Goal: Task Accomplishment & Management: Complete application form

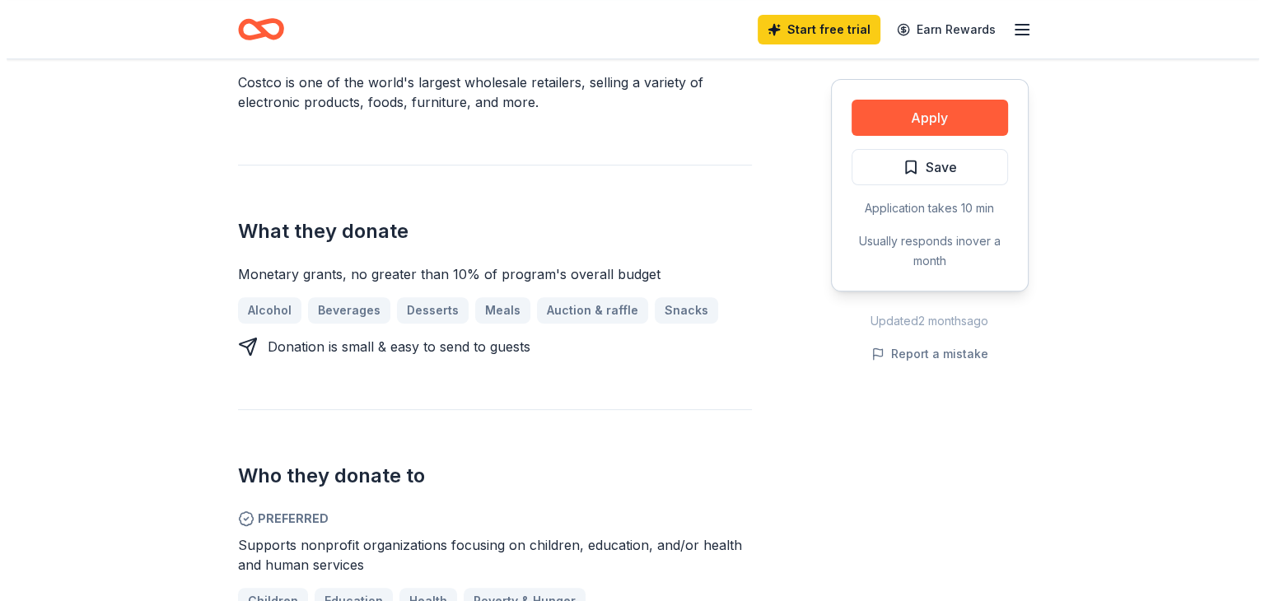
scroll to position [547, 0]
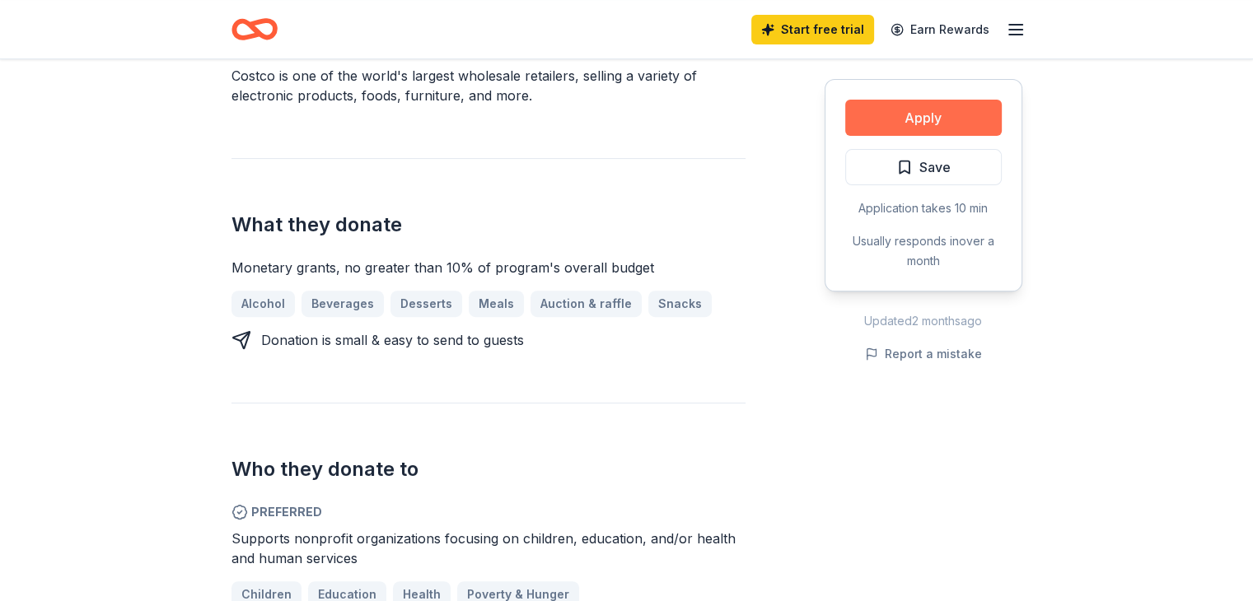
click at [933, 114] on button "Apply" at bounding box center [923, 118] width 157 height 36
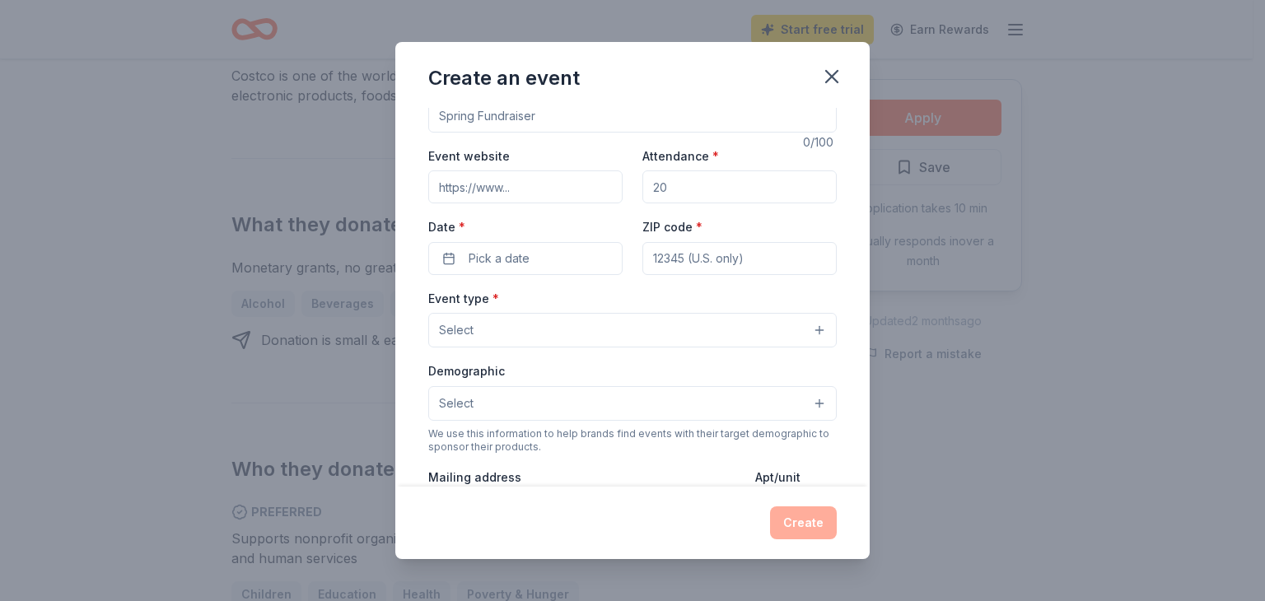
scroll to position [0, 0]
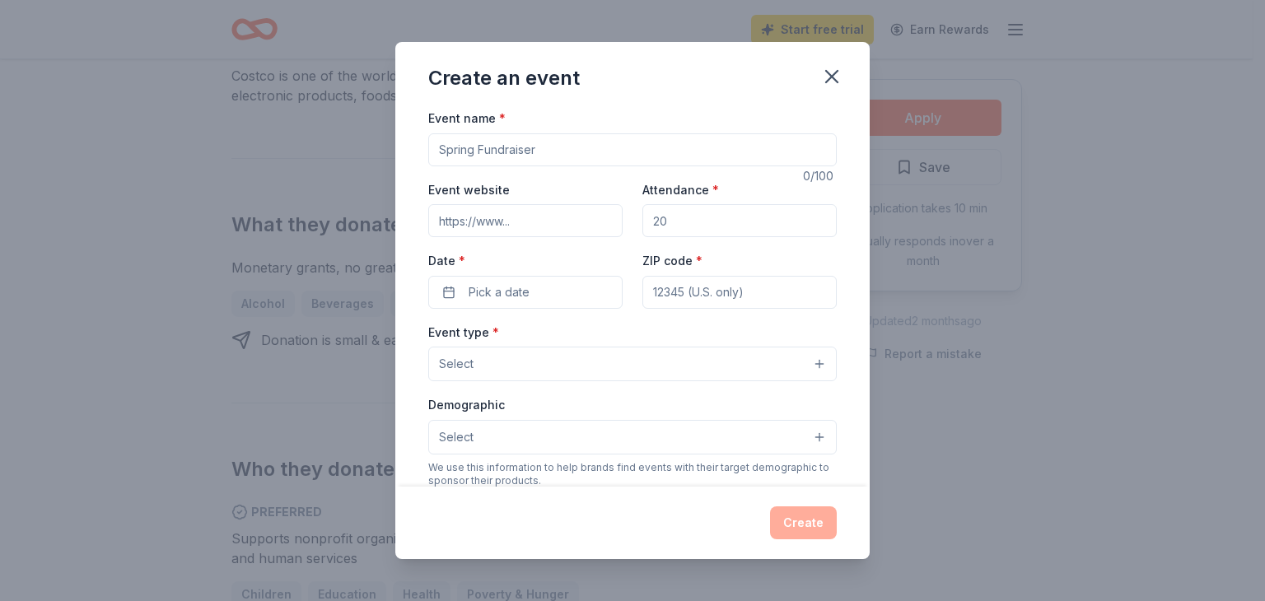
click at [560, 149] on input "Event name *" at bounding box center [632, 149] width 409 height 33
click at [673, 218] on input "Attendance *" at bounding box center [740, 220] width 194 height 33
type input "300"
click at [531, 225] on input "Event website" at bounding box center [525, 220] width 194 height 33
type input "[DOMAIN_NAME]"
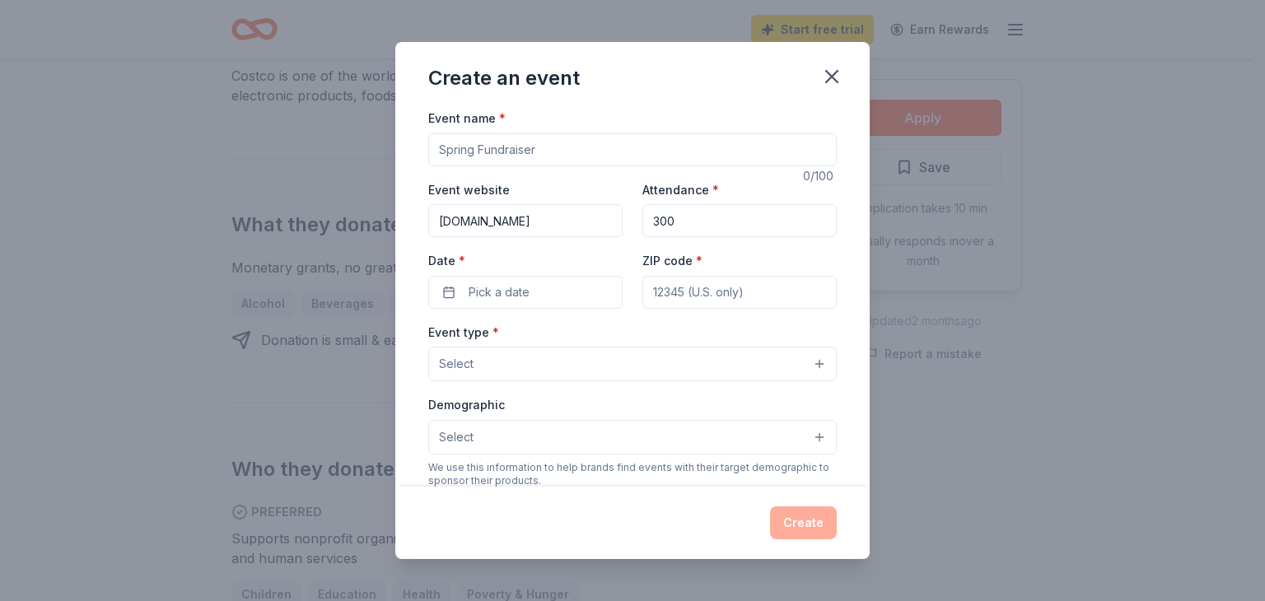
click at [484, 149] on input "Event name *" at bounding box center [632, 149] width 409 height 33
type input "Writing Contest"
click at [536, 297] on button "Pick a date" at bounding box center [525, 292] width 194 height 33
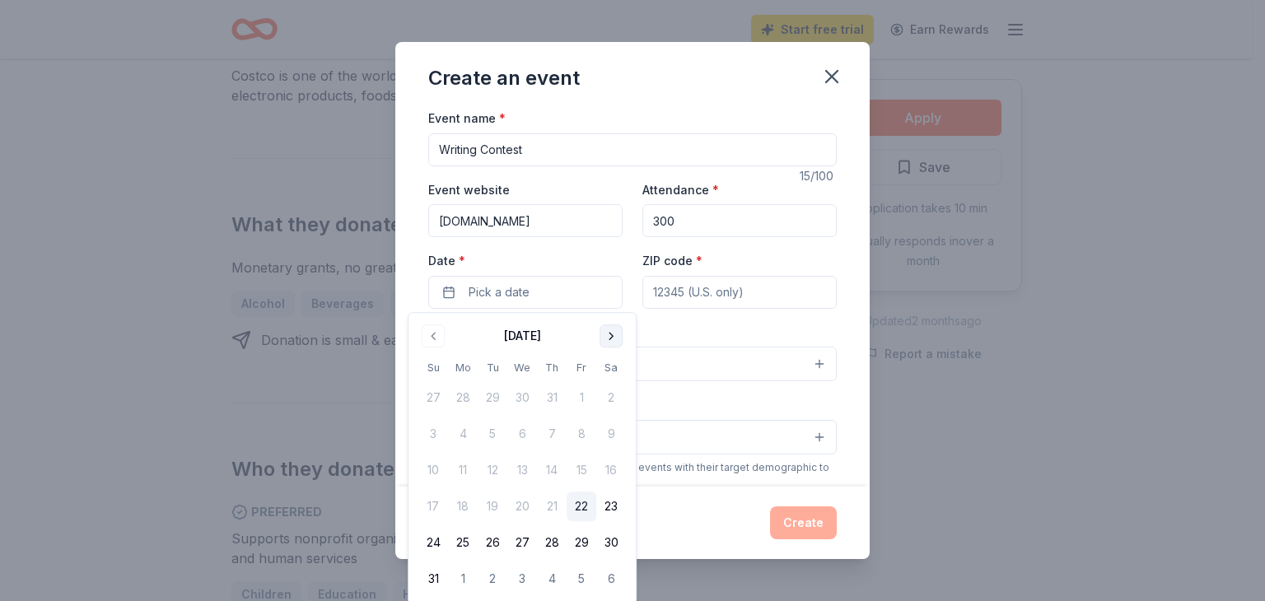
click at [610, 336] on button "Go to next month" at bounding box center [611, 336] width 23 height 23
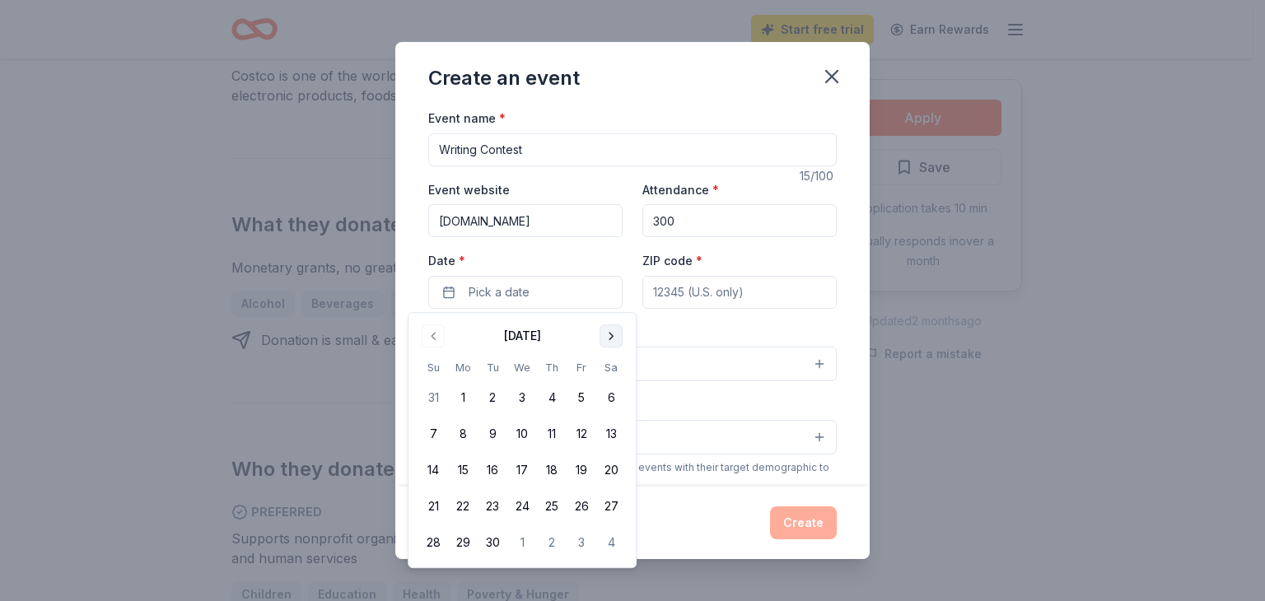
click at [610, 336] on button "Go to next month" at bounding box center [611, 336] width 23 height 23
click at [612, 509] on button "25" at bounding box center [611, 507] width 30 height 30
click at [676, 290] on input "ZIP code *" at bounding box center [740, 292] width 194 height 33
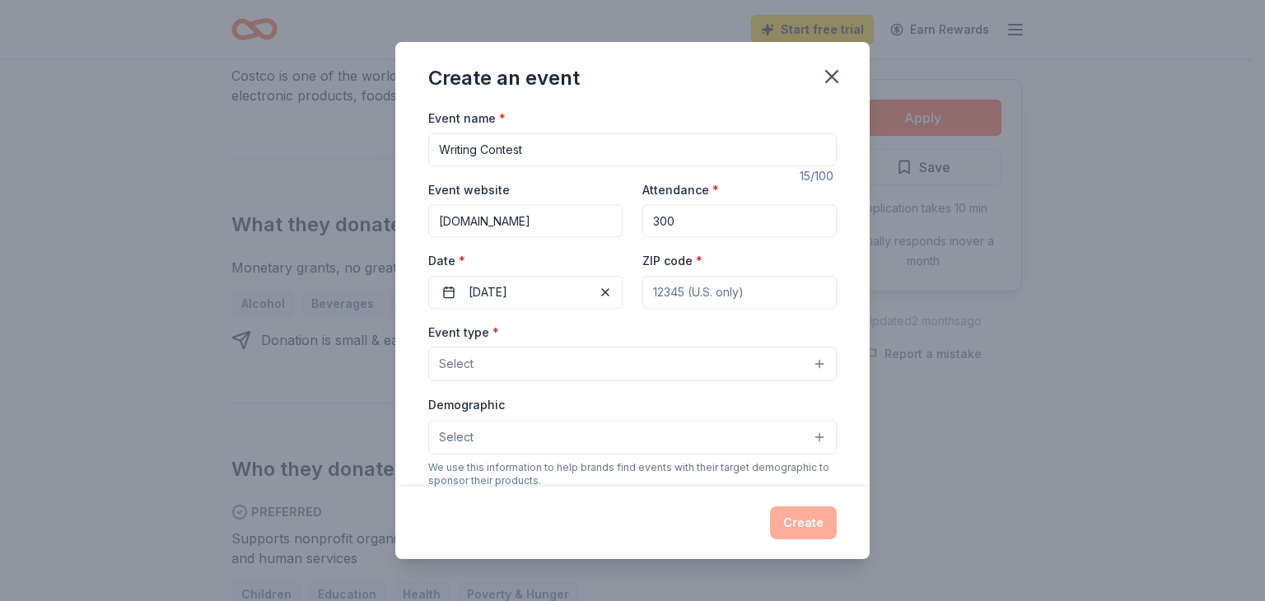
type input "[STREET_ADDRESS]"
click at [811, 368] on button "Select" at bounding box center [632, 364] width 409 height 35
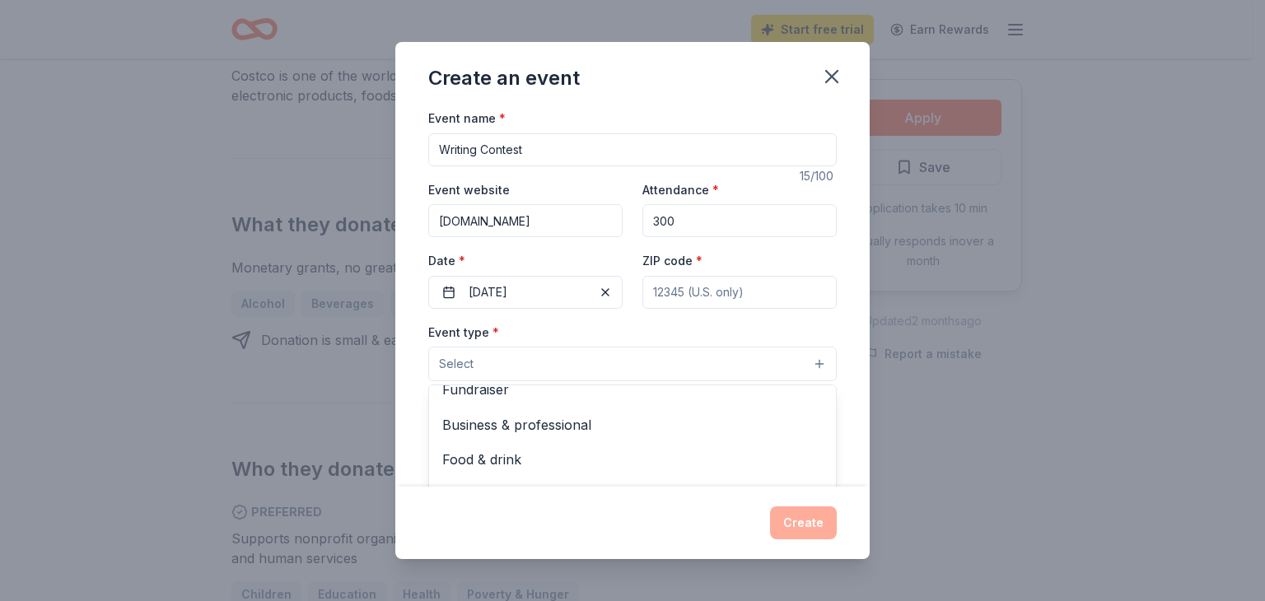
scroll to position [16, 0]
click at [573, 428] on span "Business & professional" at bounding box center [632, 424] width 381 height 21
click at [1061, 420] on div "Create an event Event name * Writing Contest 15 /100 Event website [DOMAIN_NAME…" at bounding box center [632, 300] width 1265 height 601
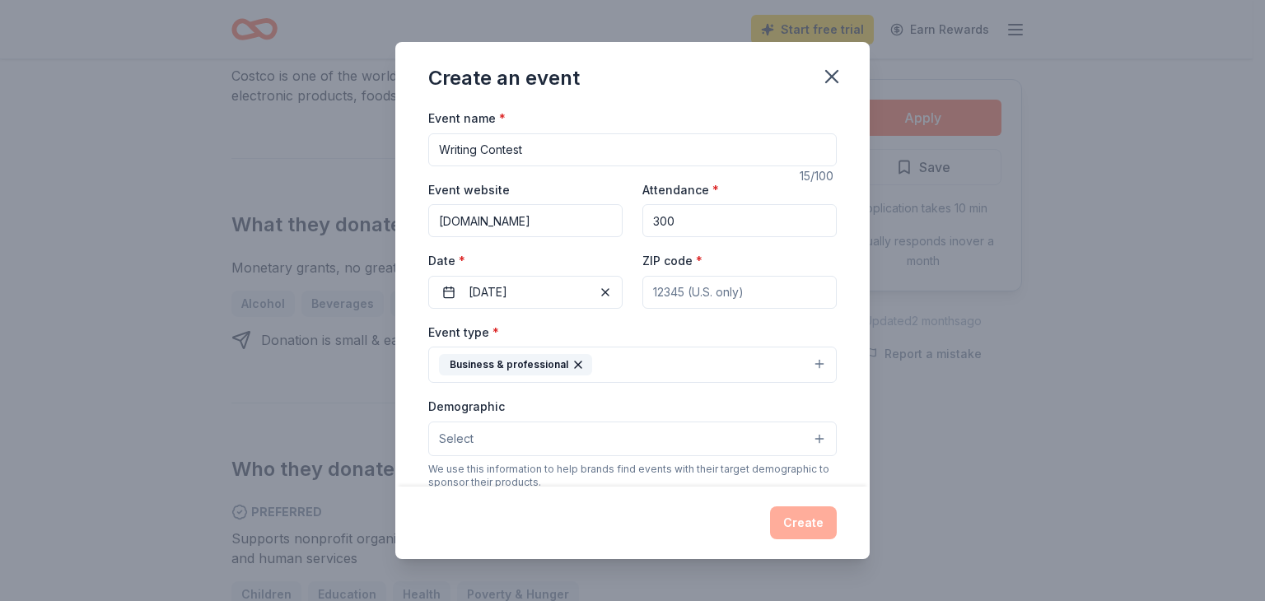
click at [806, 442] on button "Select" at bounding box center [632, 439] width 409 height 35
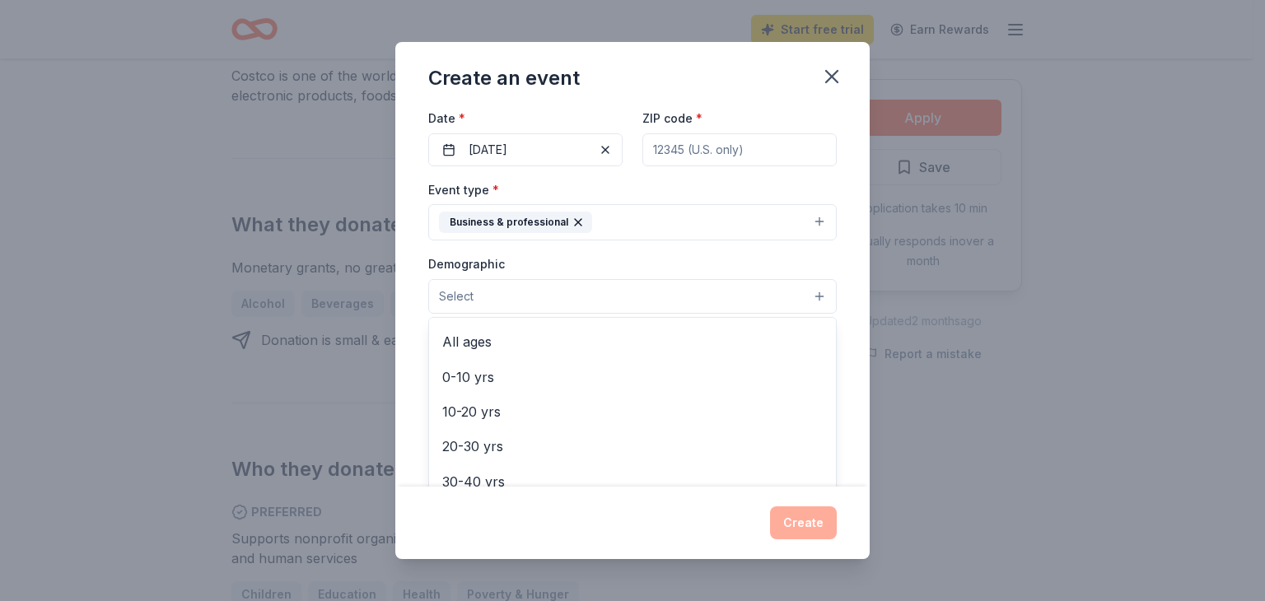
scroll to position [87, 0]
click at [483, 400] on span "0-10 yrs" at bounding box center [632, 391] width 381 height 21
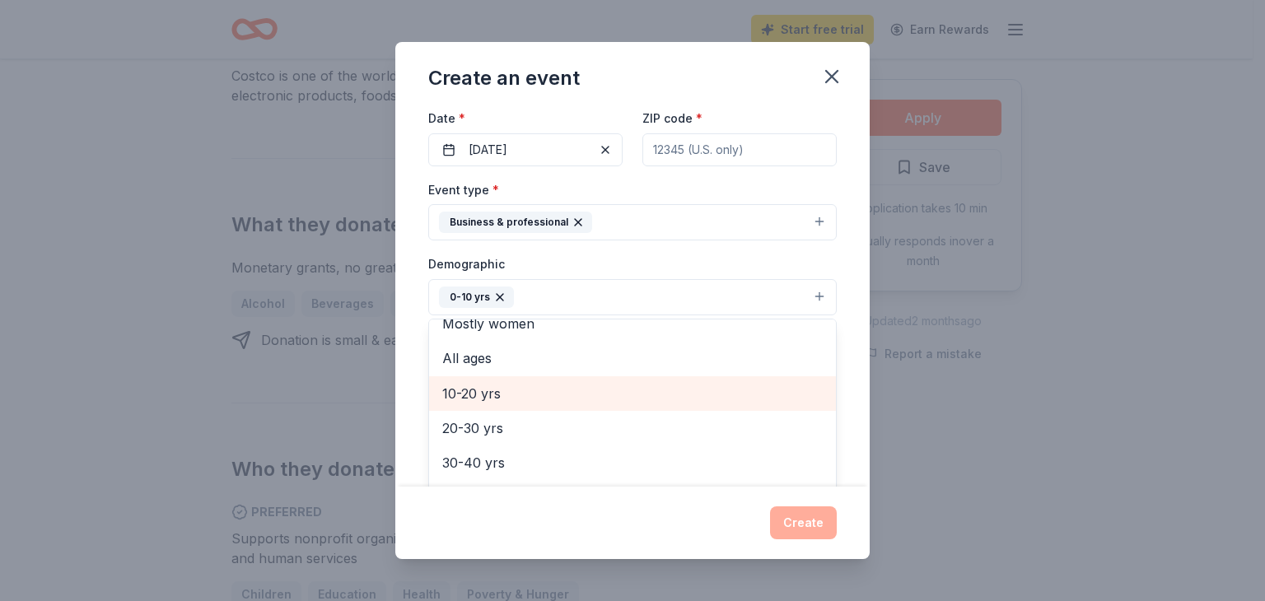
click at [507, 395] on span "10-20 yrs" at bounding box center [632, 393] width 381 height 21
click at [998, 367] on div "Create an event Event name * Writing Contest 15 /100 Event website [DOMAIN_NAME…" at bounding box center [632, 300] width 1265 height 601
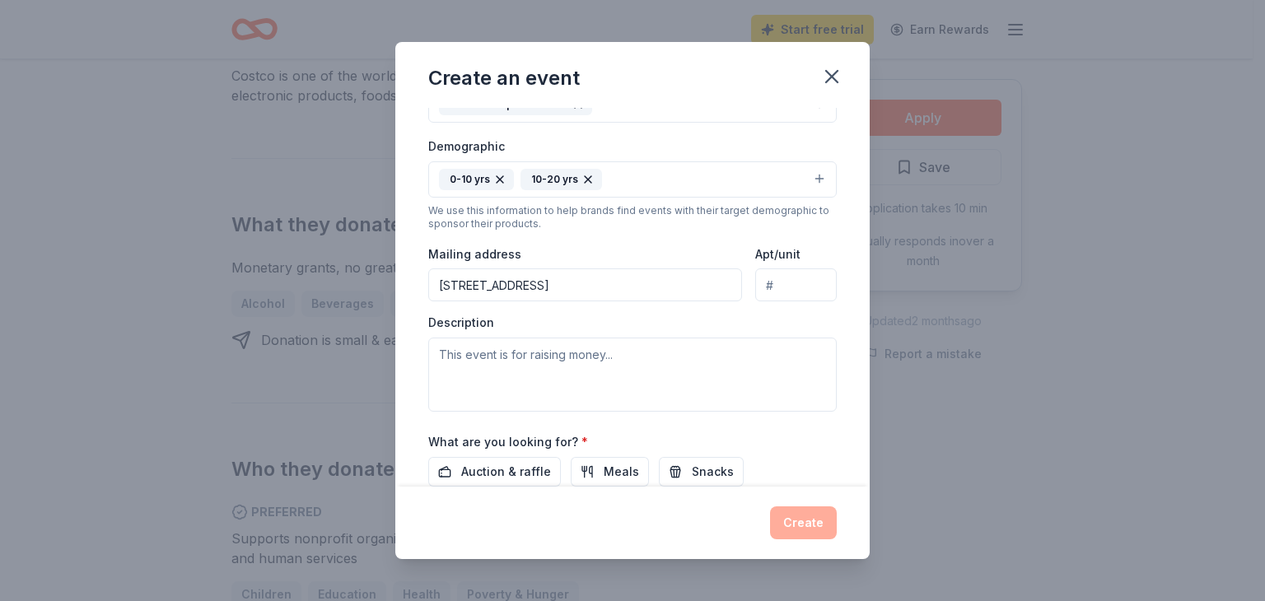
scroll to position [264, 0]
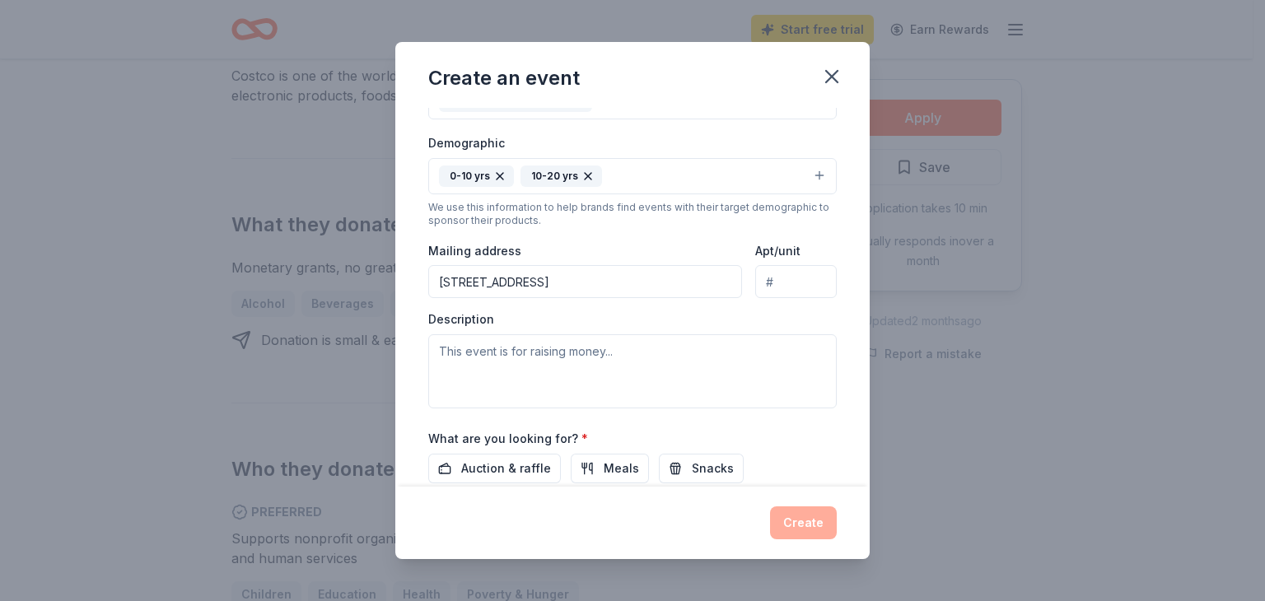
drag, startPoint x: 856, startPoint y: 386, endPoint x: 854, endPoint y: 414, distance: 27.2
click at [854, 414] on div "Event name * Writing Contest 15 /100 Event website [DOMAIN_NAME] Attendance * 3…" at bounding box center [632, 297] width 475 height 379
click at [514, 324] on div "Description" at bounding box center [632, 359] width 409 height 97
click at [500, 362] on textarea at bounding box center [632, 371] width 409 height 74
type textarea "Writing and drawing contest for k-12grades."
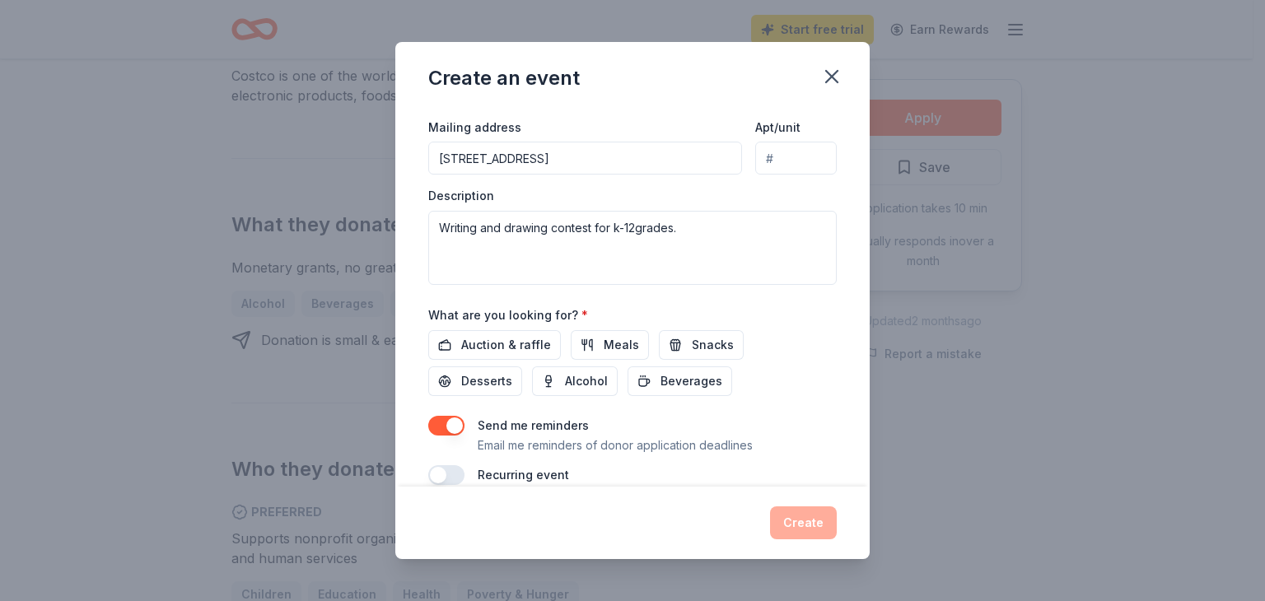
scroll to position [411, 0]
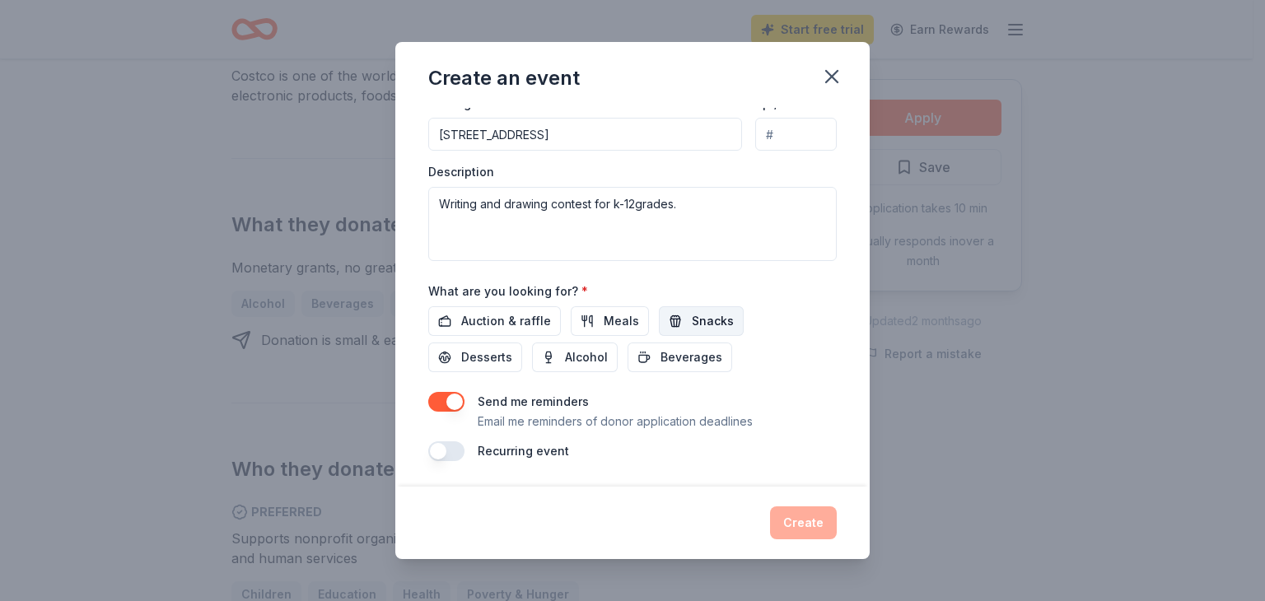
click at [704, 317] on span "Snacks" at bounding box center [713, 321] width 42 height 20
click at [667, 365] on span "Beverages" at bounding box center [692, 358] width 62 height 20
click at [666, 365] on span "Beverages" at bounding box center [692, 358] width 62 height 20
click at [667, 358] on span "Beverages" at bounding box center [692, 358] width 62 height 20
click at [662, 358] on span "Beverages" at bounding box center [692, 358] width 62 height 20
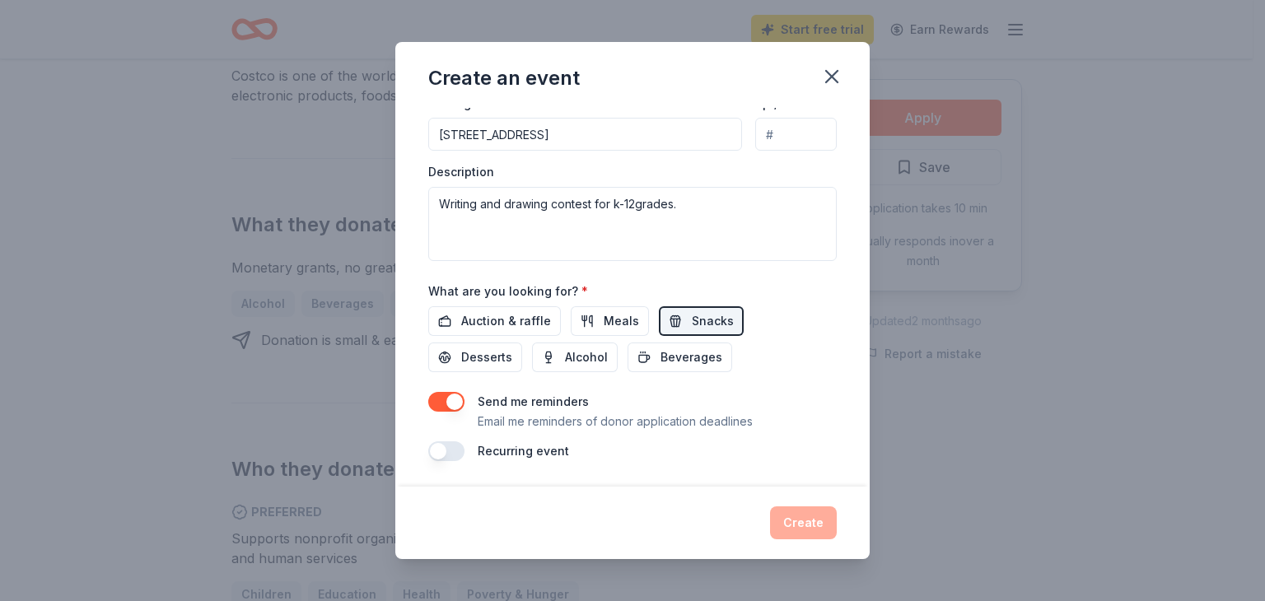
click at [801, 525] on div "Create" at bounding box center [632, 523] width 409 height 33
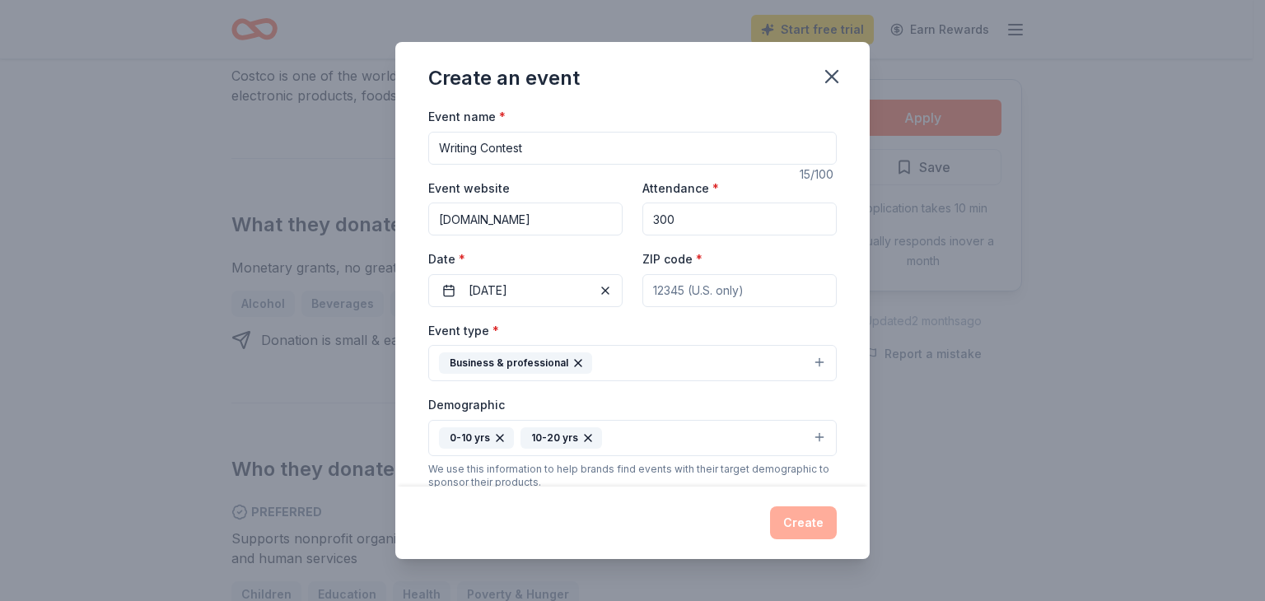
scroll to position [0, 0]
click at [708, 292] on input "ZIP code *" at bounding box center [740, 292] width 194 height 33
click at [685, 291] on input "ZIP code *" at bounding box center [740, 292] width 194 height 33
type input "20871"
click at [801, 523] on button "Create" at bounding box center [803, 523] width 67 height 33
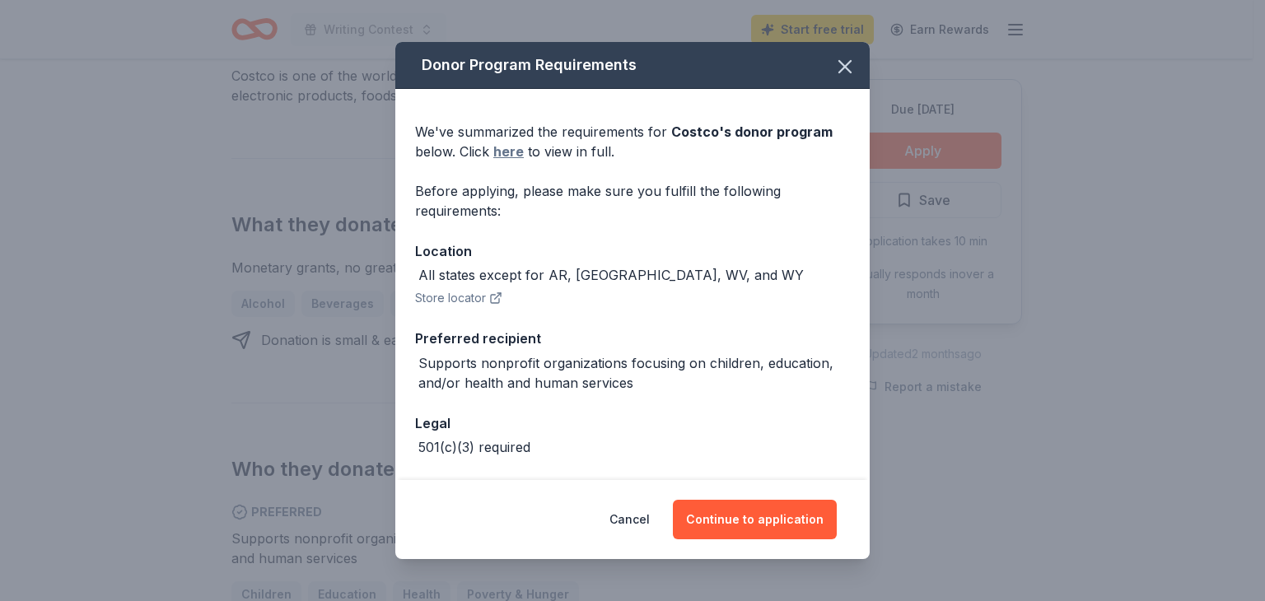
click at [503, 153] on link "here" at bounding box center [508, 152] width 30 height 20
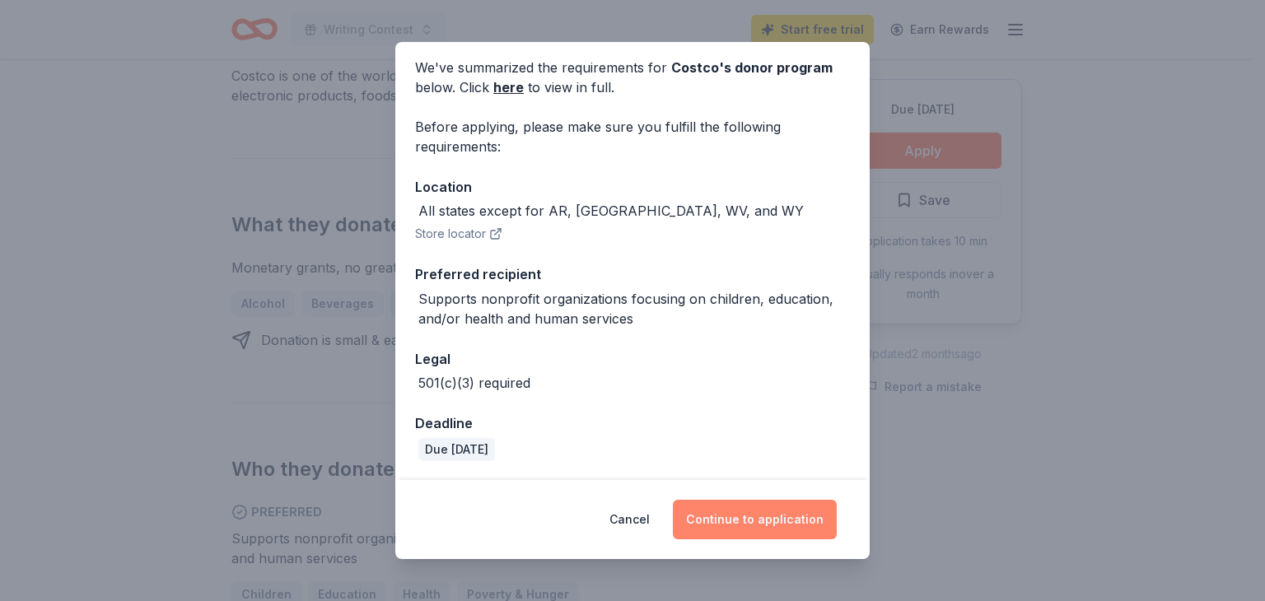
click at [736, 521] on button "Continue to application" at bounding box center [755, 520] width 164 height 40
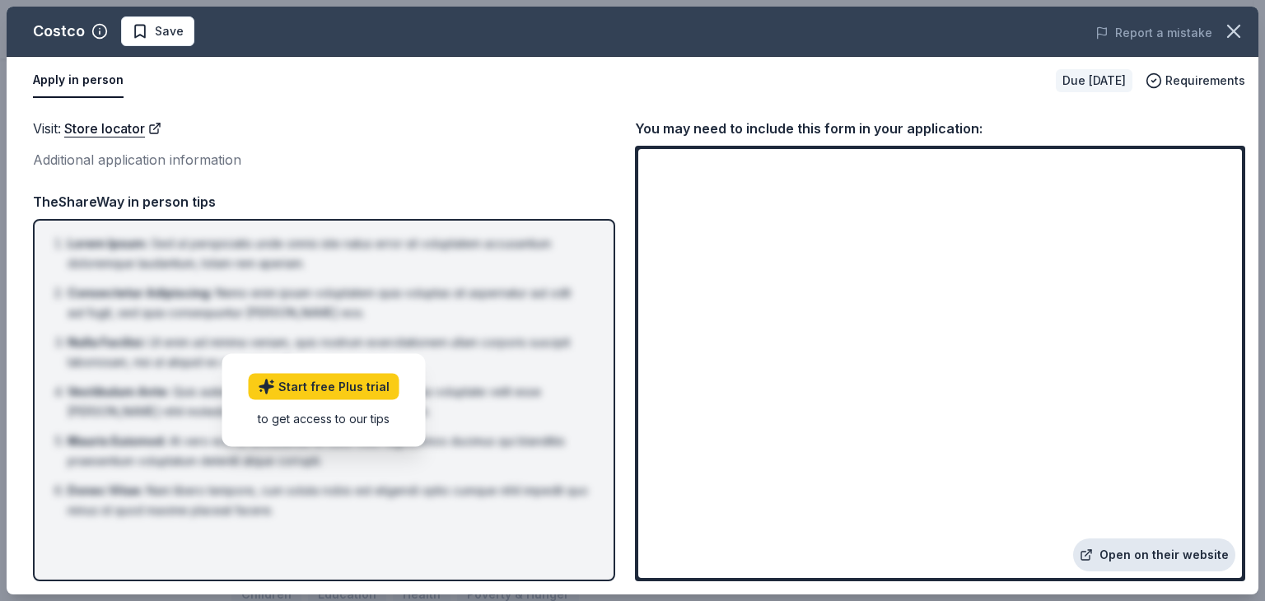
click at [1182, 552] on link "Open on their website" at bounding box center [1154, 555] width 162 height 33
